Goal: Task Accomplishment & Management: Manage account settings

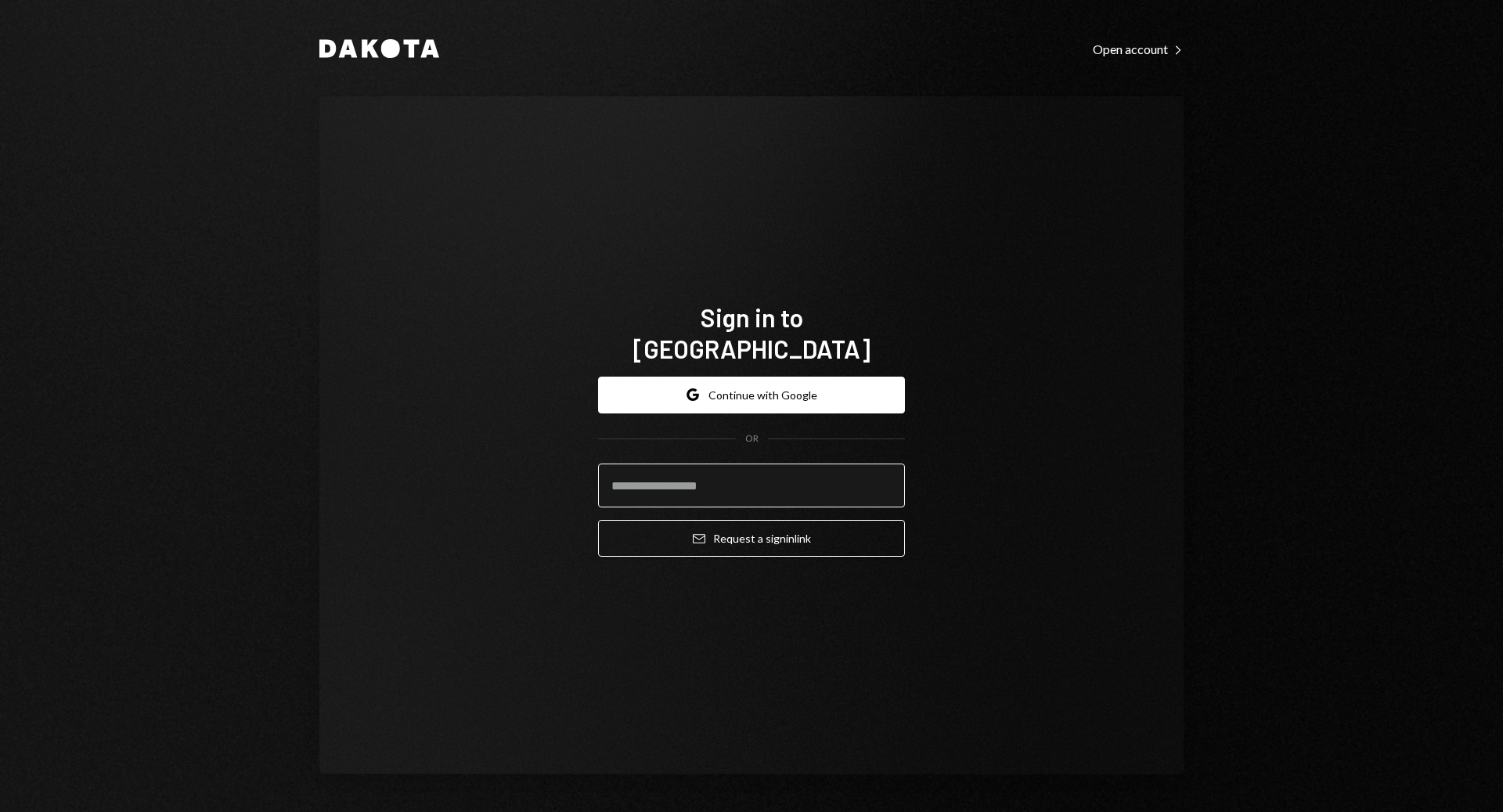
click at [638, 463] on input "email" at bounding box center [752, 485] width 307 height 44
type input "**********"
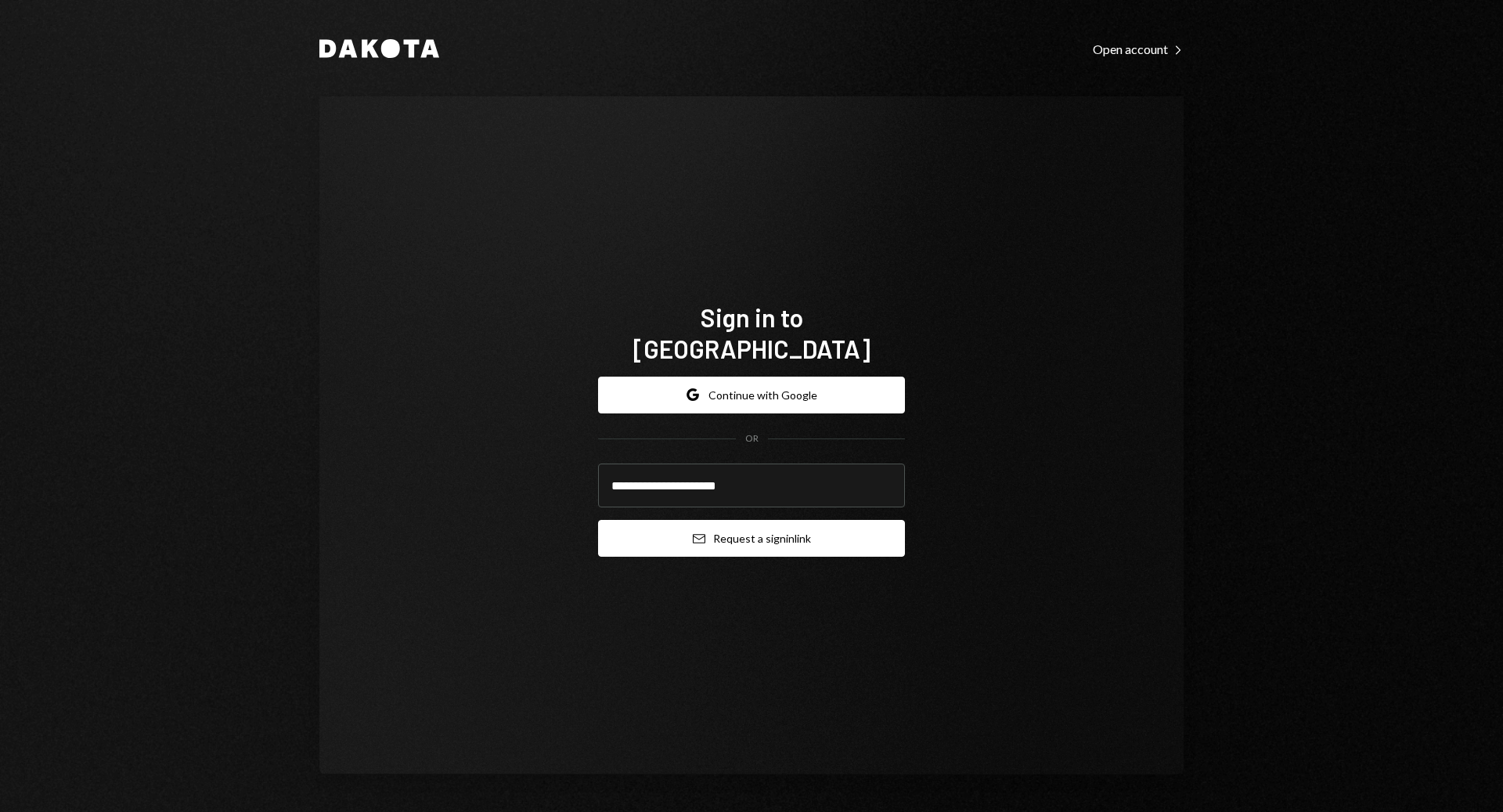
click at [757, 520] on button "Email Request a sign in link" at bounding box center [752, 538] width 307 height 37
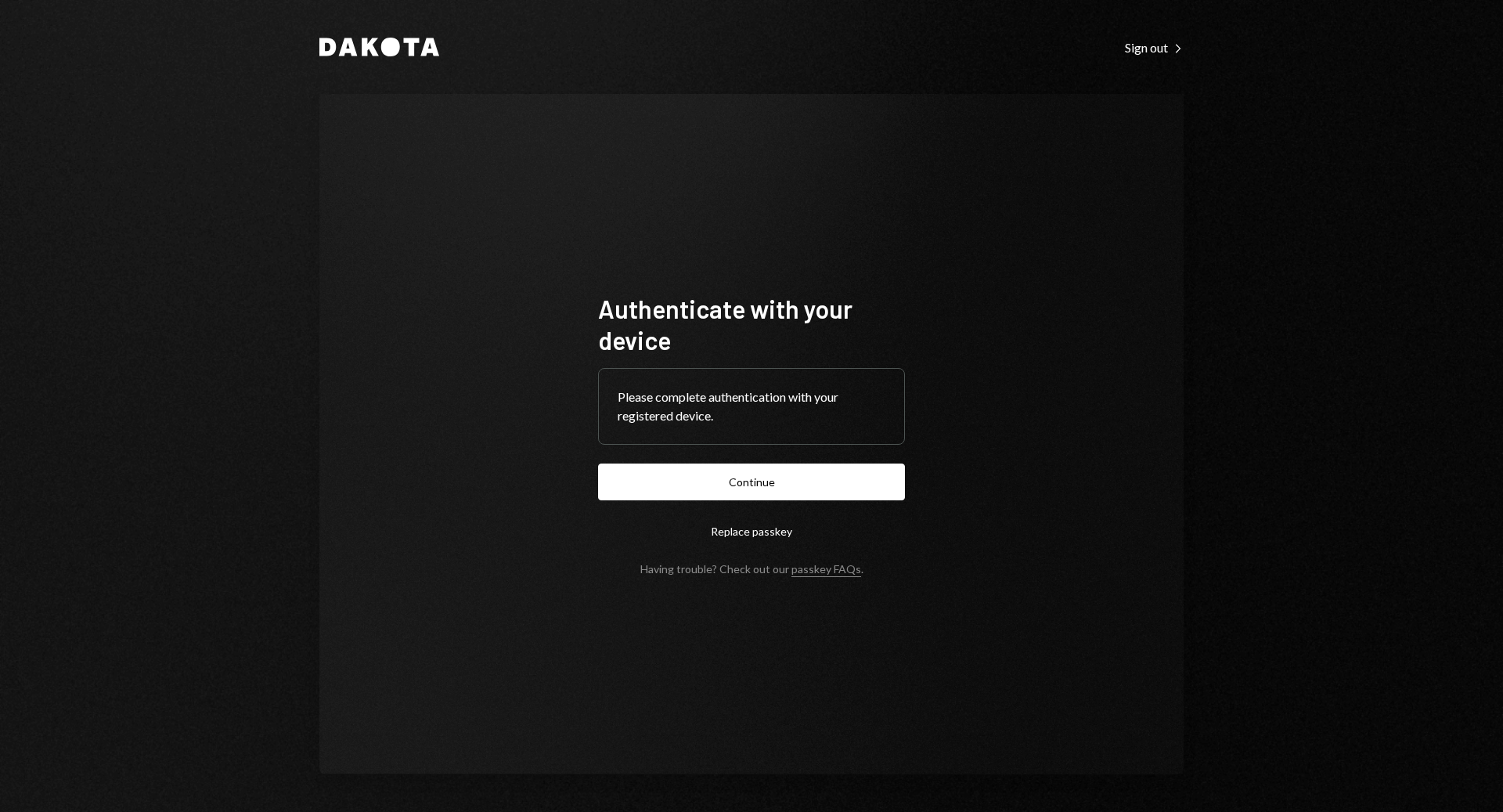
click at [637, 416] on button "Continue" at bounding box center [752, 482] width 307 height 37
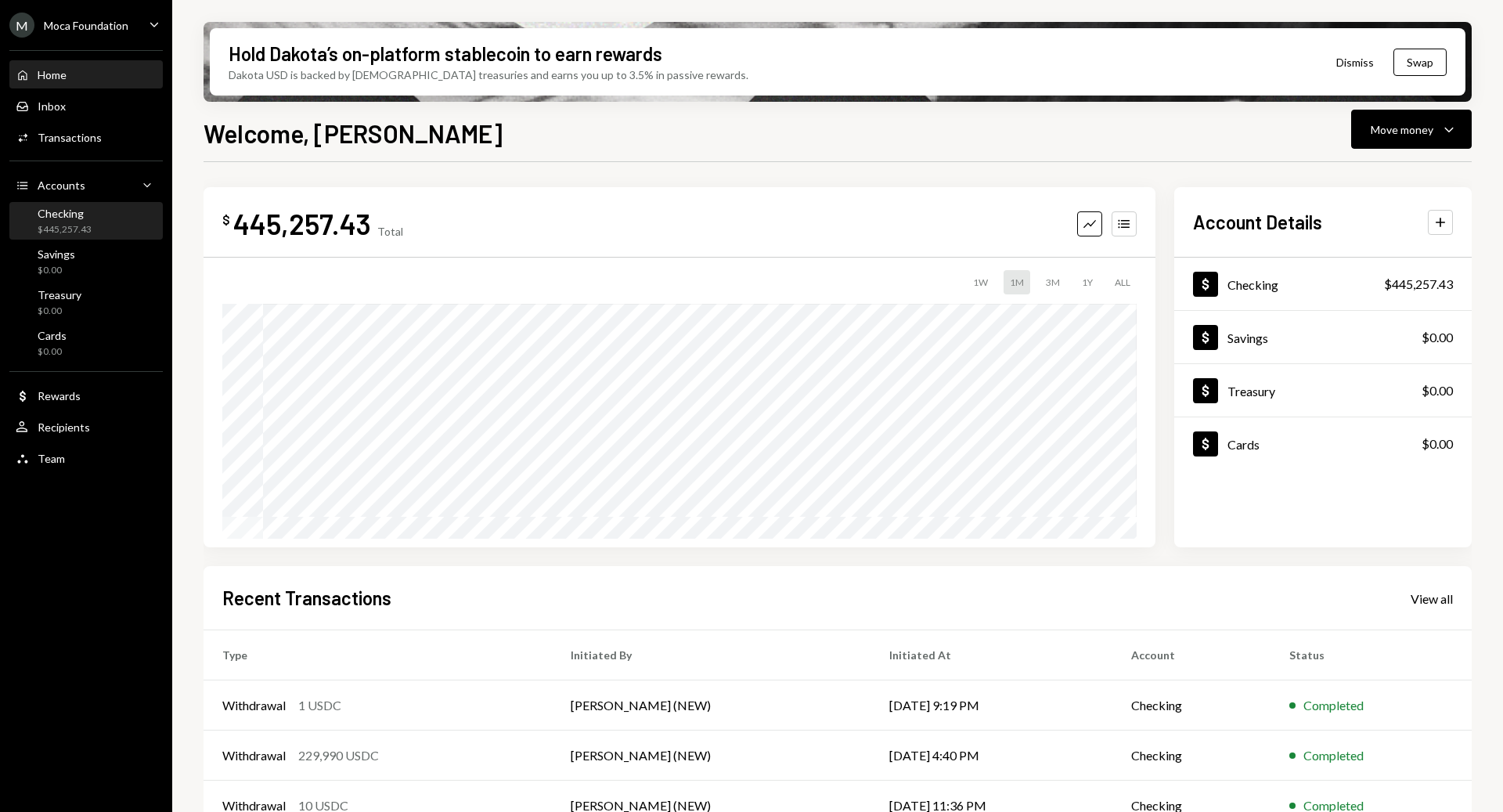
click at [77, 221] on div "Checking $445,257.43" at bounding box center [64, 221] width 54 height 30
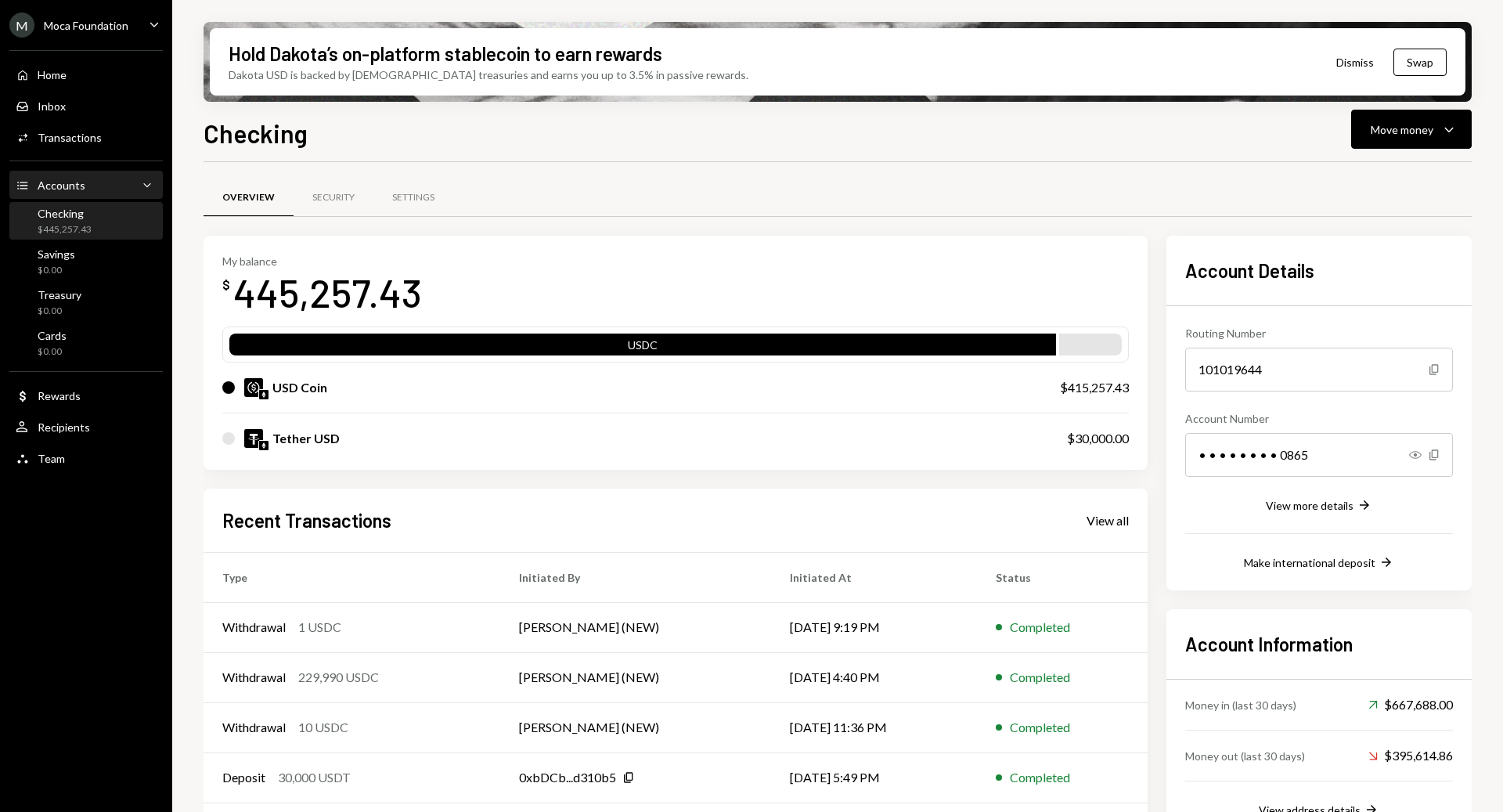
click at [74, 181] on div "Accounts" at bounding box center [61, 185] width 48 height 13
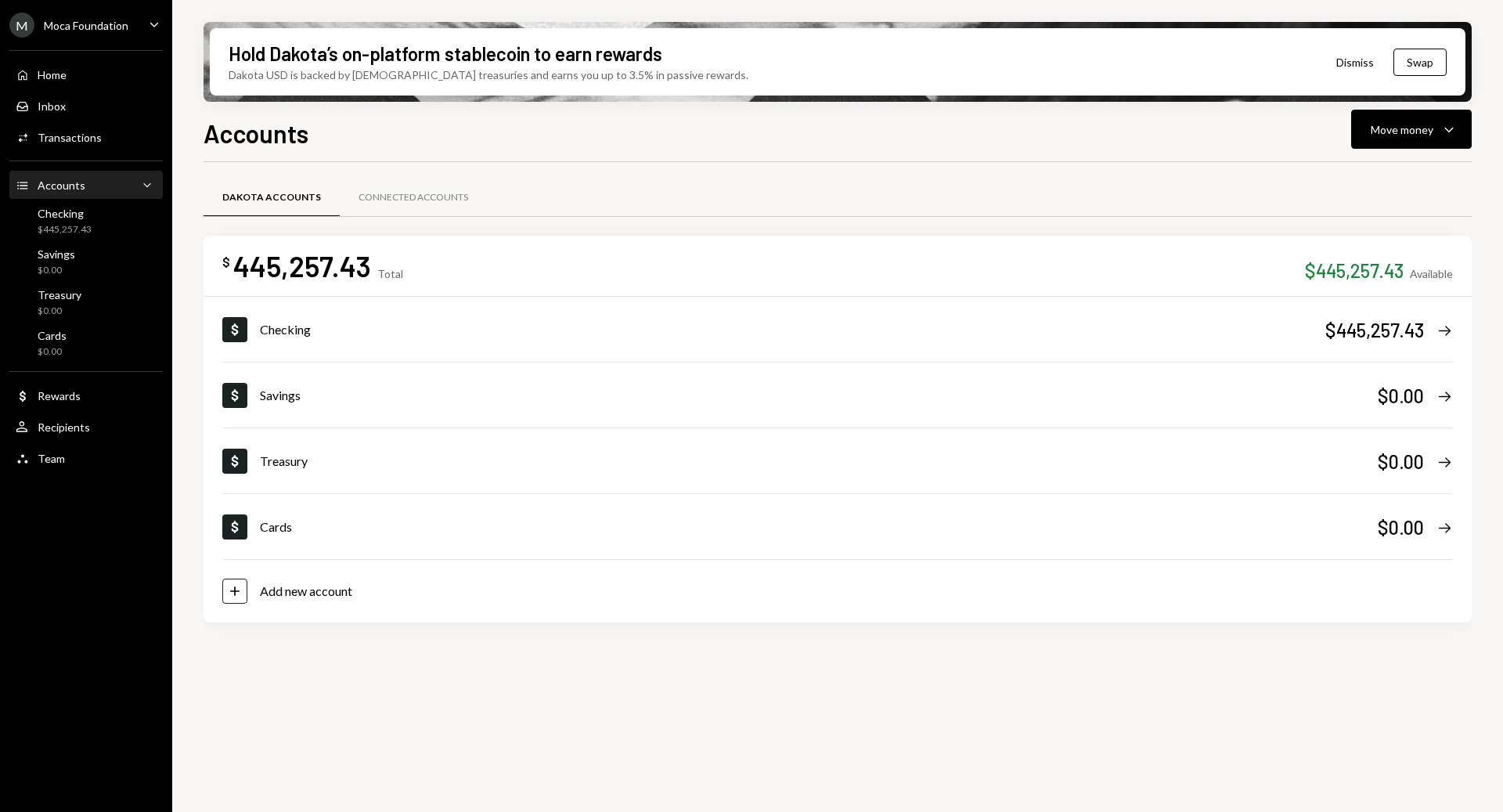
click at [74, 181] on div "Accounts" at bounding box center [61, 185] width 48 height 13
click at [78, 212] on div "Checking" at bounding box center [64, 213] width 54 height 13
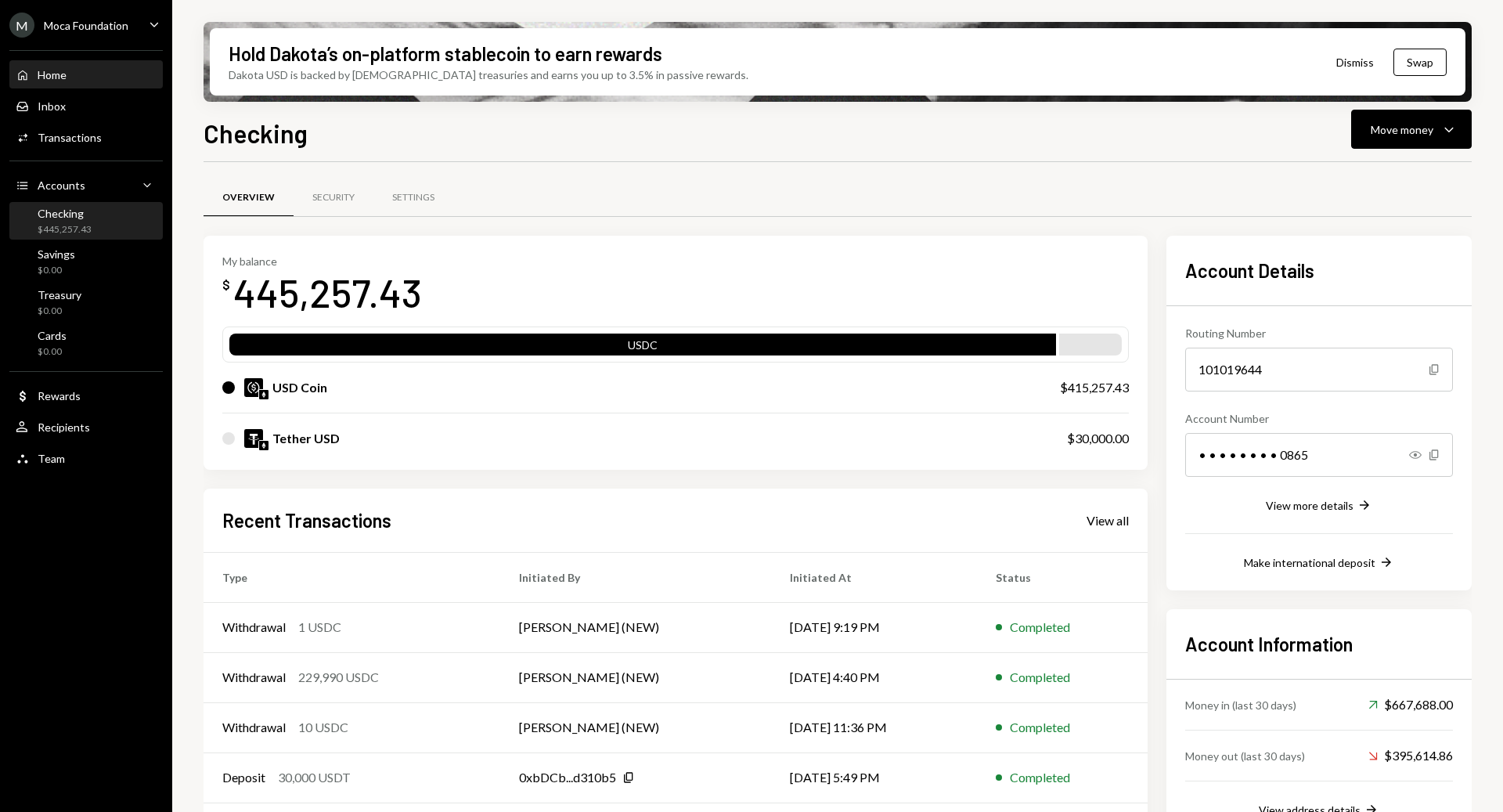
click at [95, 65] on div "Home Home" at bounding box center [86, 75] width 141 height 27
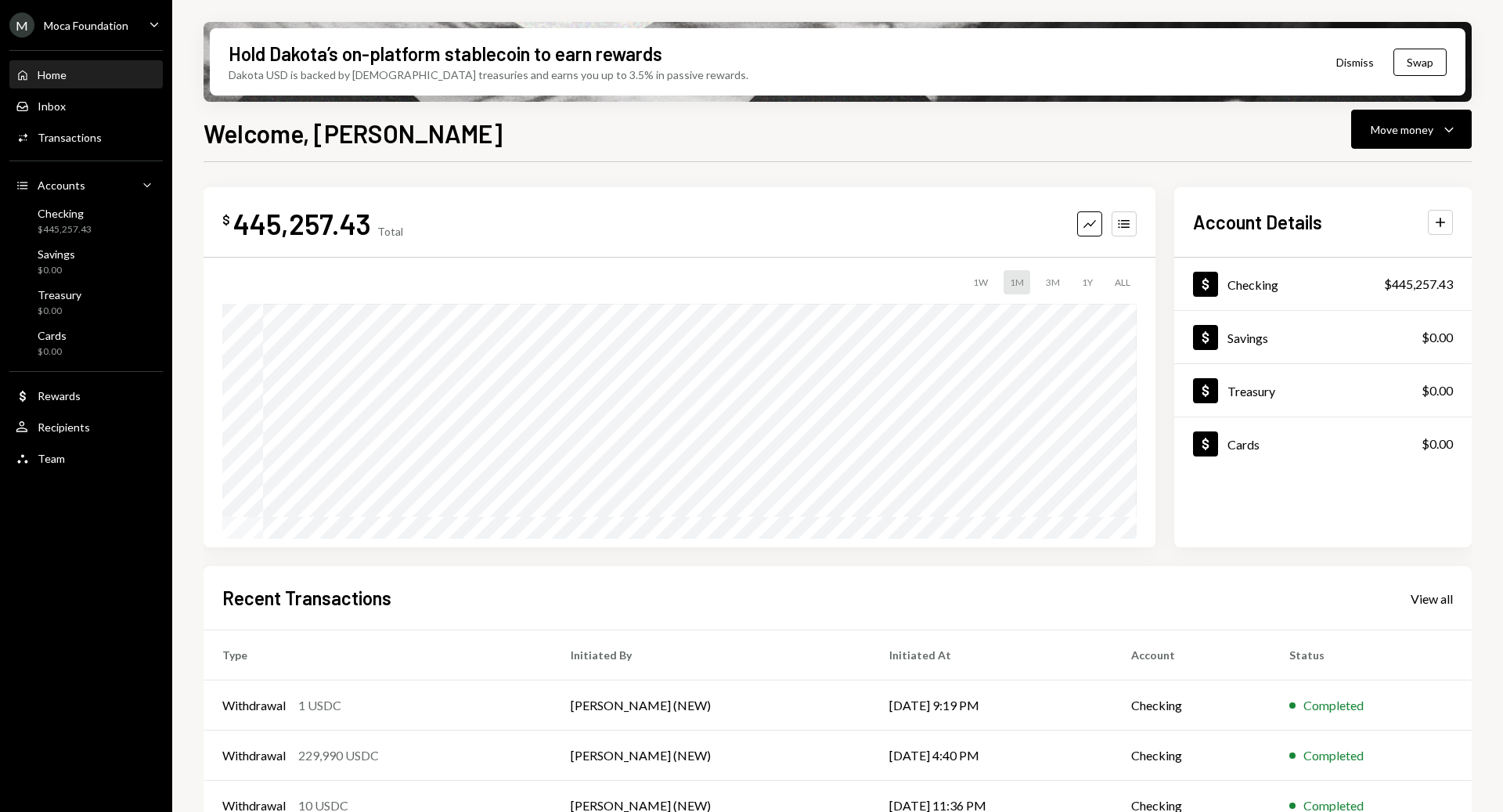
click at [637, 274] on div "ALL" at bounding box center [1122, 282] width 28 height 24
click at [149, 30] on icon "Caret Down" at bounding box center [154, 23] width 17 height 17
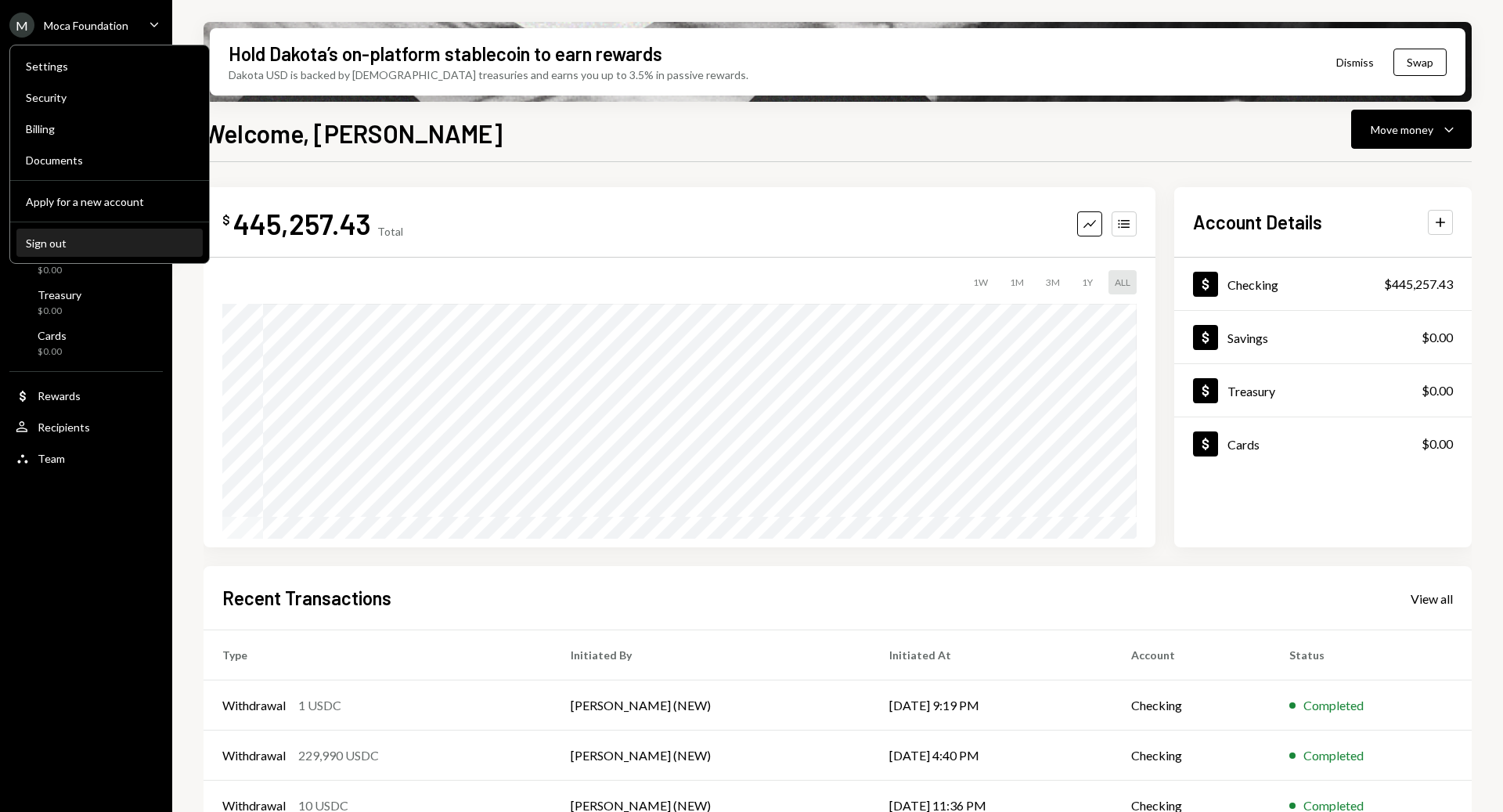
click at [116, 247] on div "Sign out" at bounding box center [109, 243] width 167 height 13
